Goal: Task Accomplishment & Management: Complete application form

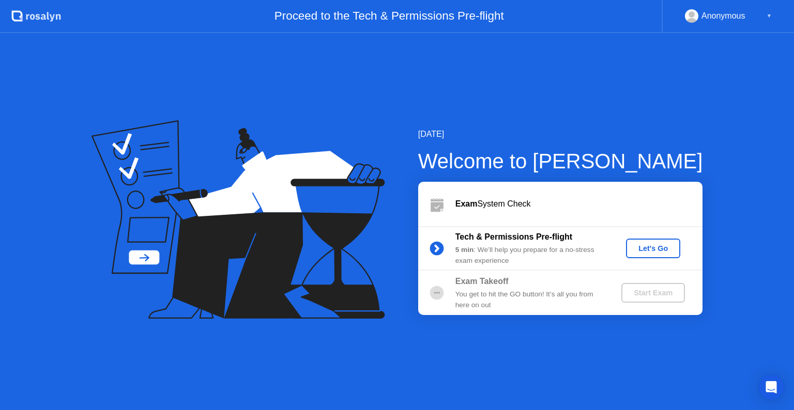
click at [656, 247] on div "Let's Go" at bounding box center [653, 249] width 46 height 8
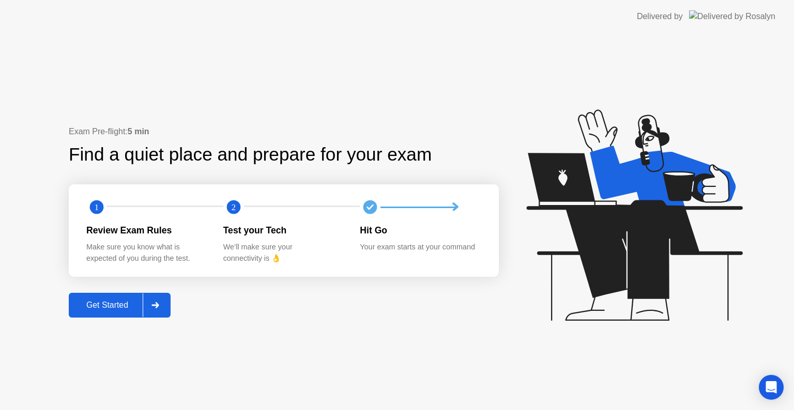
click at [122, 312] on button "Get Started" at bounding box center [120, 305] width 102 height 25
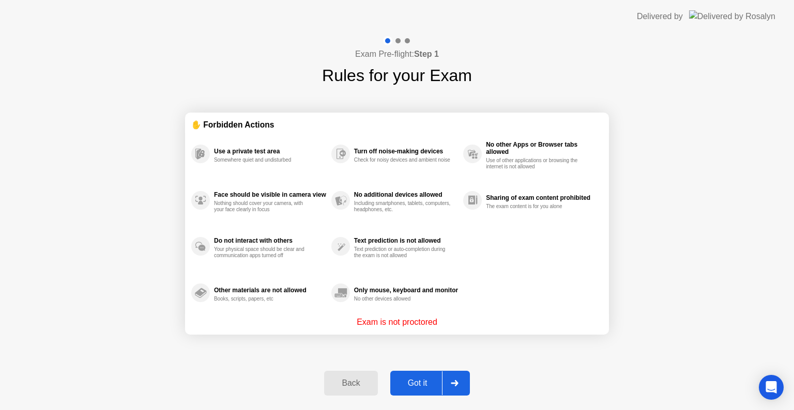
click at [420, 384] on div "Got it" at bounding box center [417, 383] width 49 height 9
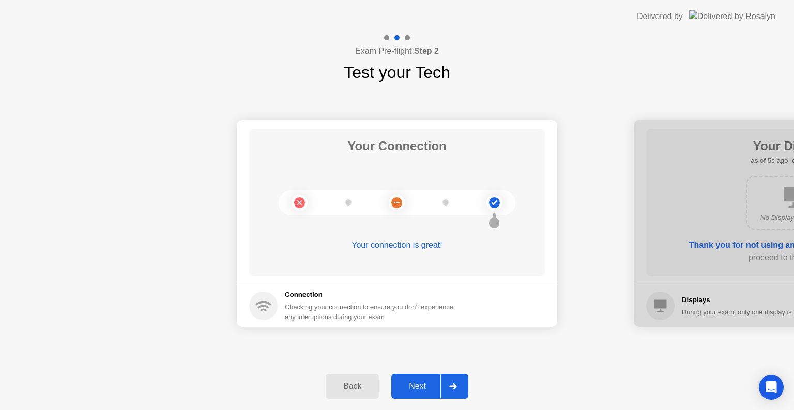
click at [421, 390] on div "Next" at bounding box center [417, 386] width 46 height 9
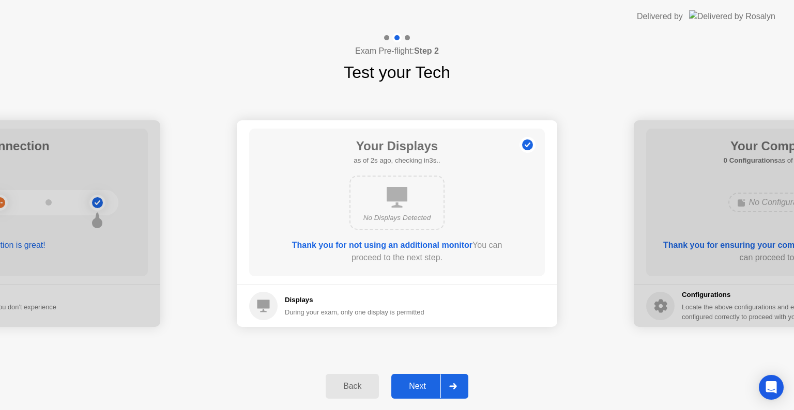
click at [352, 385] on div "Back" at bounding box center [352, 386] width 47 height 9
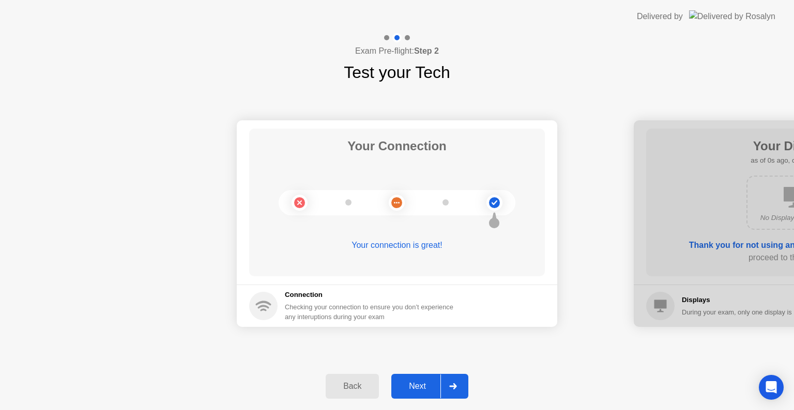
click at [417, 391] on div "Next" at bounding box center [417, 386] width 46 height 9
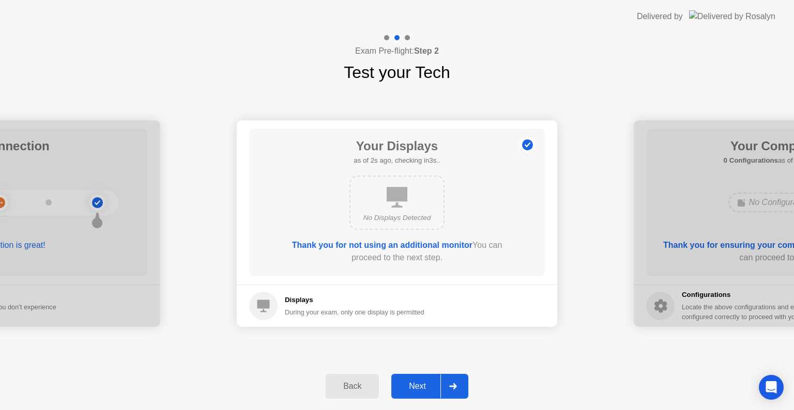
click at [417, 391] on div "Next" at bounding box center [417, 386] width 46 height 9
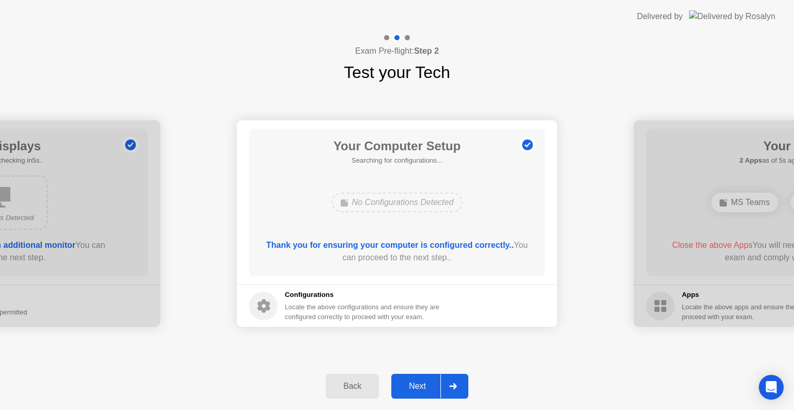
click at [417, 391] on div "Next" at bounding box center [417, 386] width 46 height 9
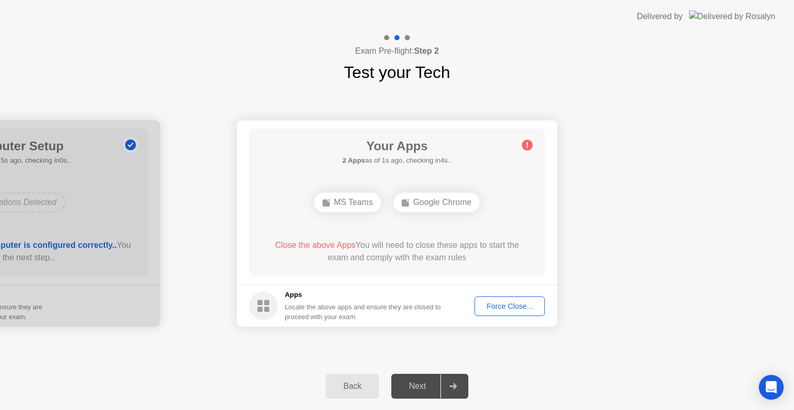
click at [497, 308] on div "Force Close..." at bounding box center [509, 306] width 63 height 8
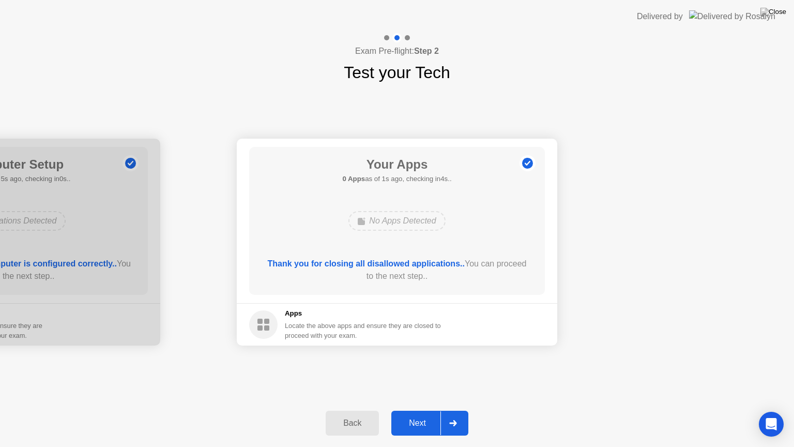
click at [414, 410] on div "Next" at bounding box center [417, 422] width 46 height 9
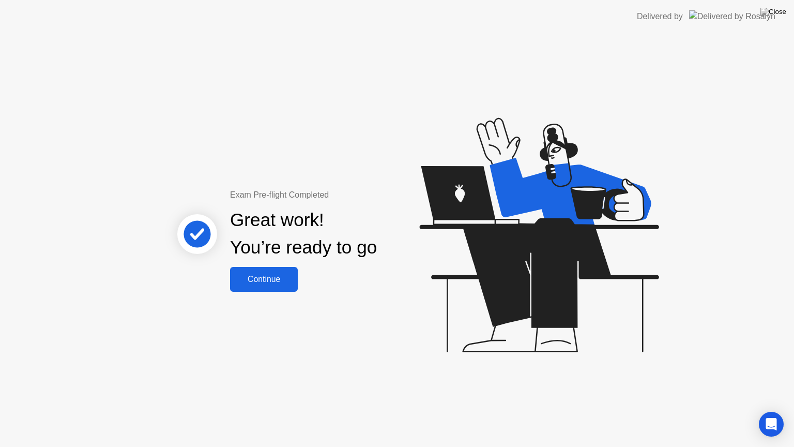
click at [263, 269] on button "Continue" at bounding box center [264, 279] width 68 height 25
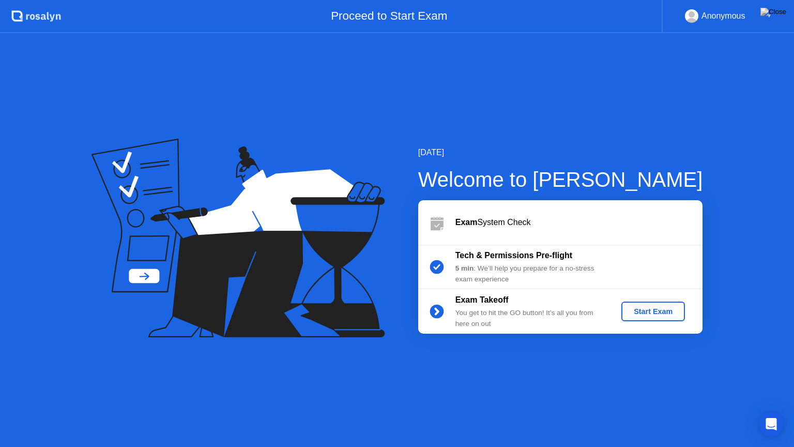
click at [656, 314] on div "Start Exam" at bounding box center [653, 311] width 55 height 8
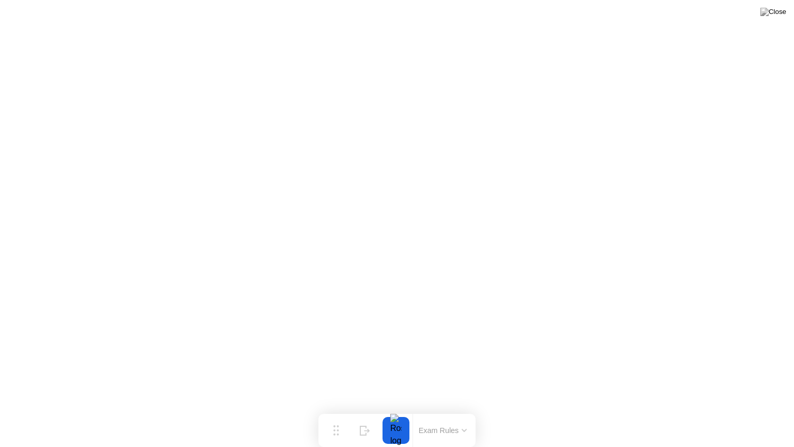
click at [463, 410] on button "Exam Rules" at bounding box center [443, 429] width 55 height 9
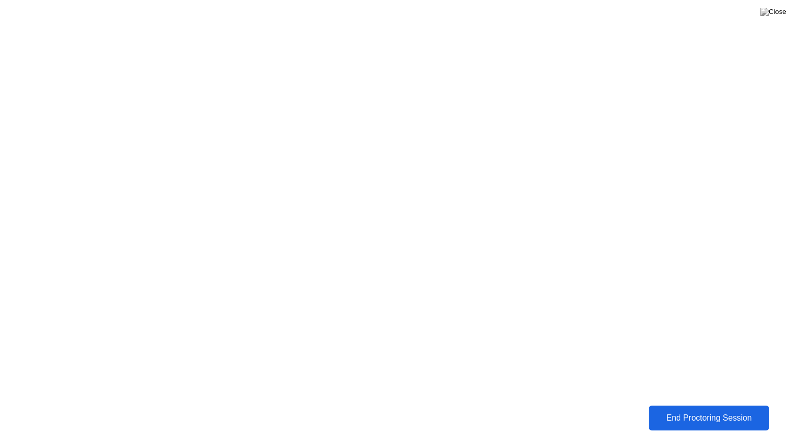
click at [662, 410] on div "End Proctoring Session" at bounding box center [708, 417] width 115 height 9
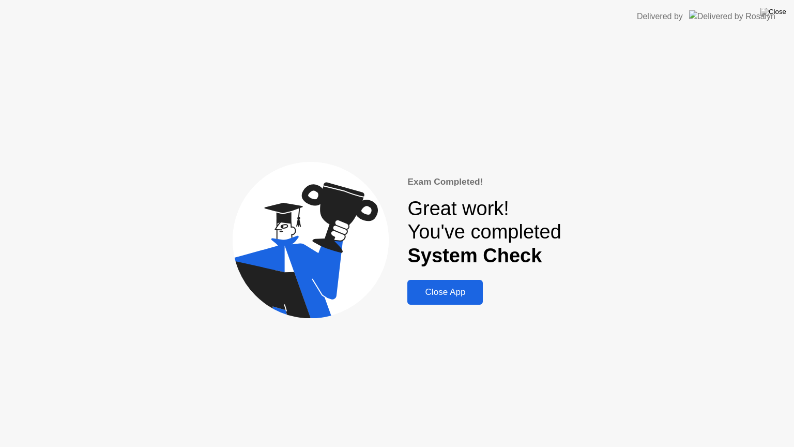
click at [448, 295] on div "Close App" at bounding box center [444, 292] width 69 height 10
